Goal: Use online tool/utility: Utilize a website feature to perform a specific function

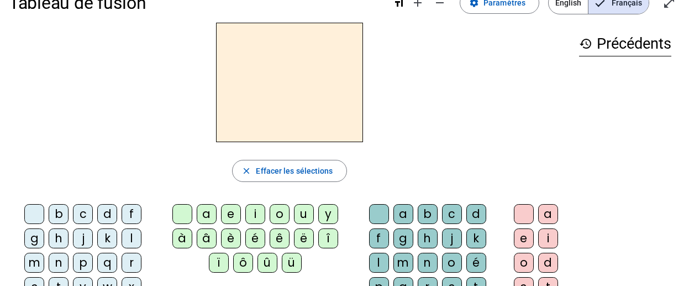
scroll to position [48, 0]
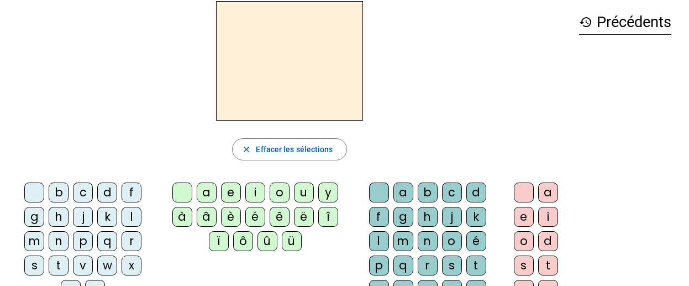
click at [31, 242] on div "m" at bounding box center [34, 241] width 20 height 20
click at [202, 192] on div "a" at bounding box center [207, 192] width 20 height 20
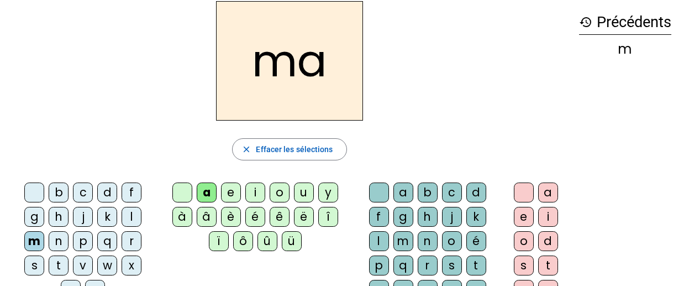
click at [60, 263] on div "t" at bounding box center [59, 265] width 20 height 20
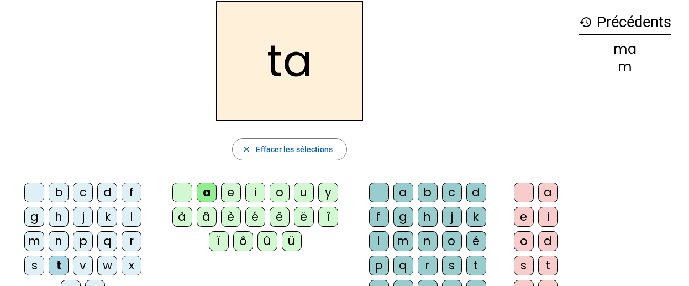
click at [131, 216] on div "l" at bounding box center [132, 217] width 20 height 20
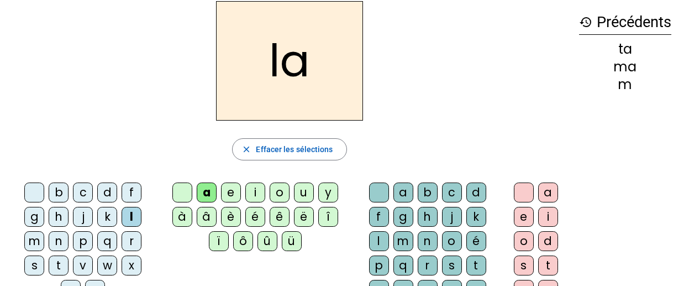
click at [227, 193] on div "e" at bounding box center [231, 192] width 20 height 20
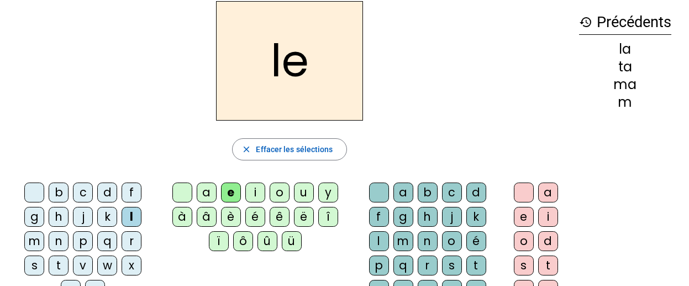
click at [302, 193] on div "u" at bounding box center [304, 192] width 20 height 20
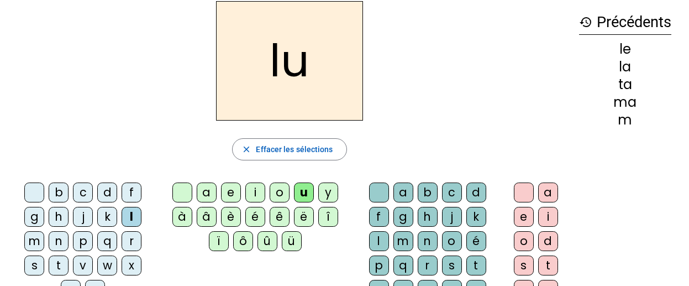
click at [57, 270] on div "t" at bounding box center [59, 265] width 20 height 20
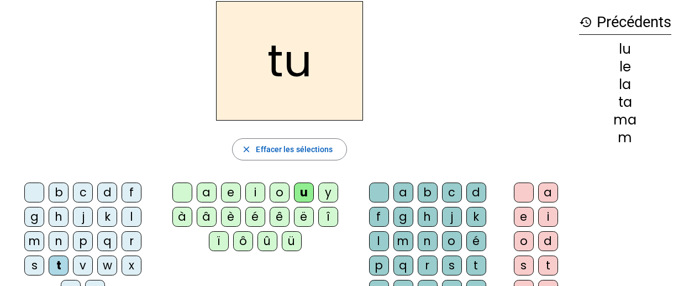
click at [106, 190] on div "d" at bounding box center [107, 192] width 20 height 20
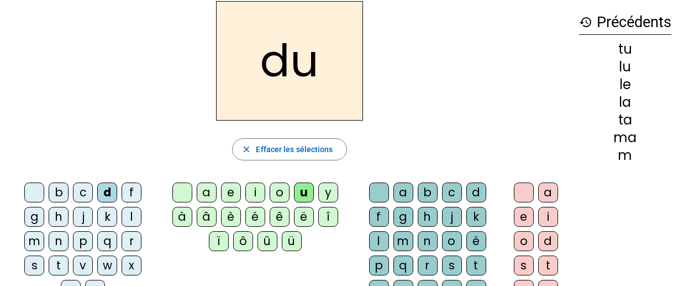
click at [232, 198] on div "e" at bounding box center [231, 192] width 20 height 20
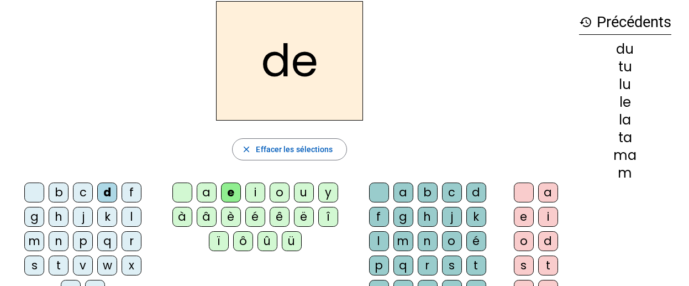
click at [34, 247] on div "m" at bounding box center [34, 241] width 20 height 20
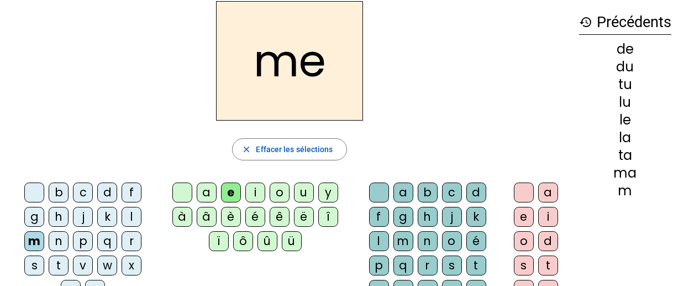
click at [83, 217] on div "j" at bounding box center [83, 217] width 20 height 20
